Goal: Find specific page/section: Find specific page/section

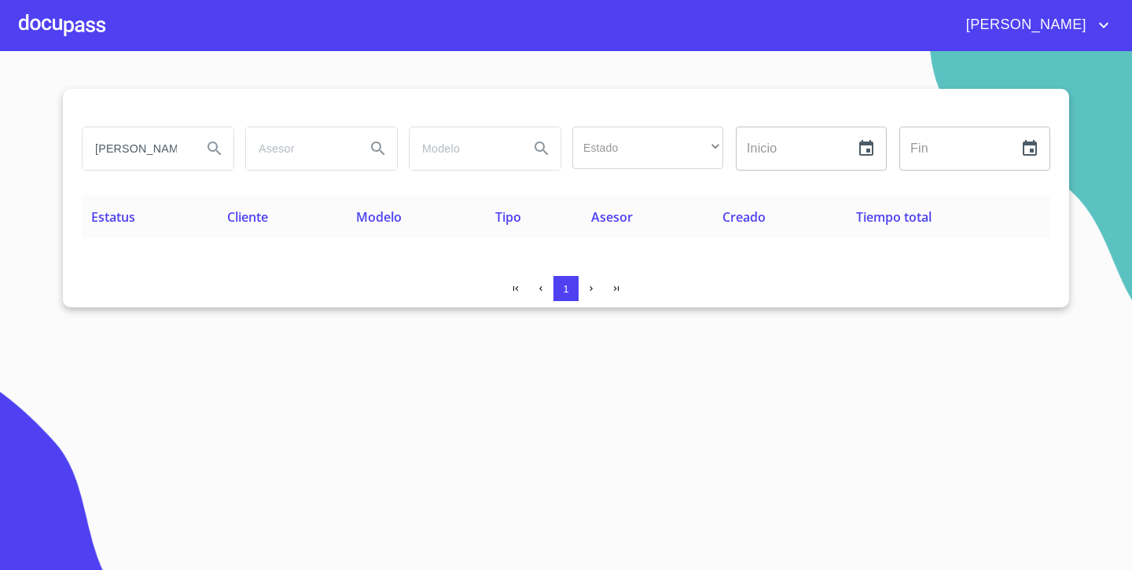
click at [75, 17] on div at bounding box center [62, 25] width 86 height 50
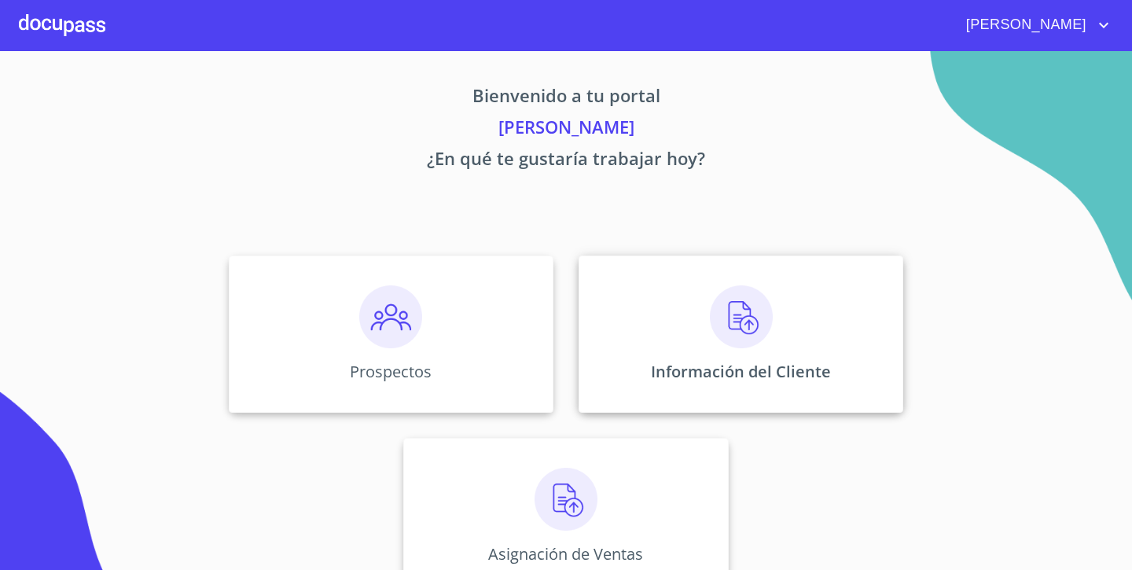
click at [741, 365] on p "Información del Cliente" at bounding box center [741, 371] width 180 height 21
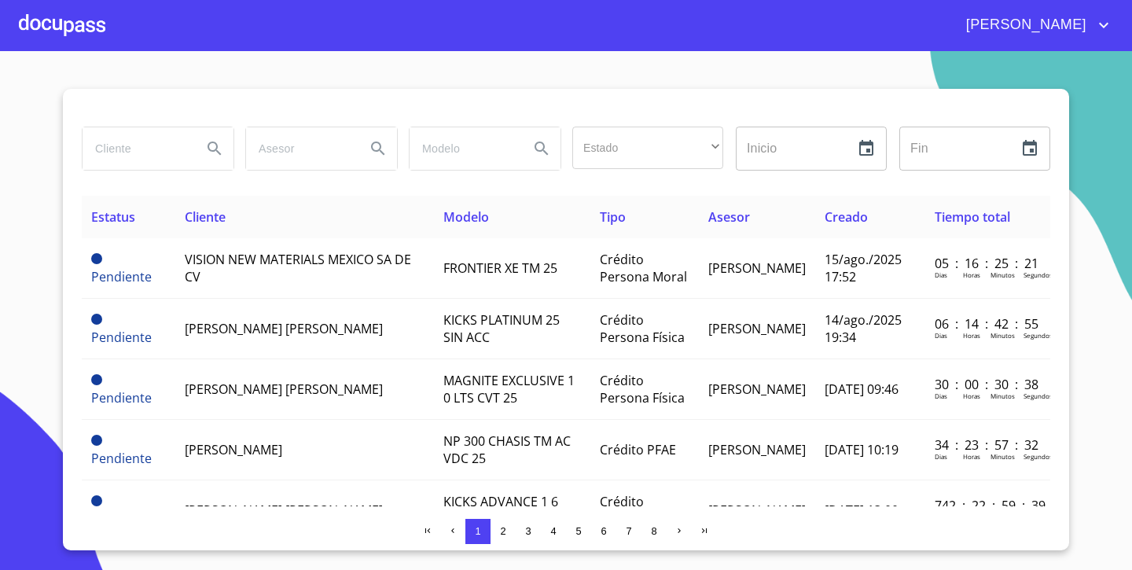
click at [144, 141] on input "search" at bounding box center [136, 148] width 107 height 42
click at [117, 148] on input "search" at bounding box center [136, 148] width 107 height 42
click at [300, 138] on input "search" at bounding box center [299, 148] width 107 height 42
click at [183, 148] on input "search" at bounding box center [136, 148] width 107 height 42
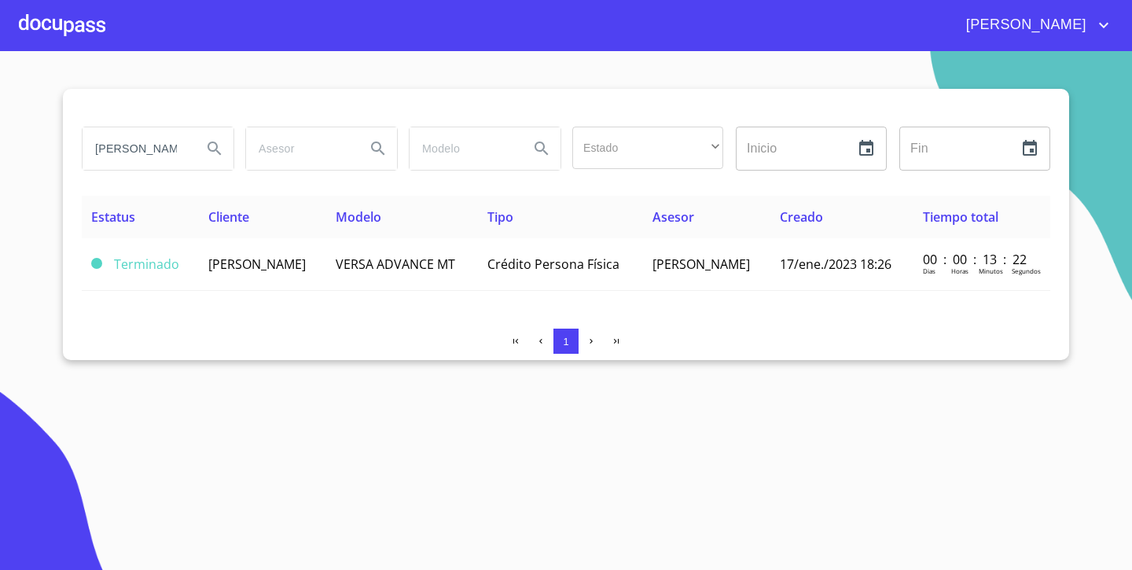
type input "[PERSON_NAME]"
click at [52, 27] on div at bounding box center [62, 25] width 86 height 50
